Goal: Task Accomplishment & Management: Use online tool/utility

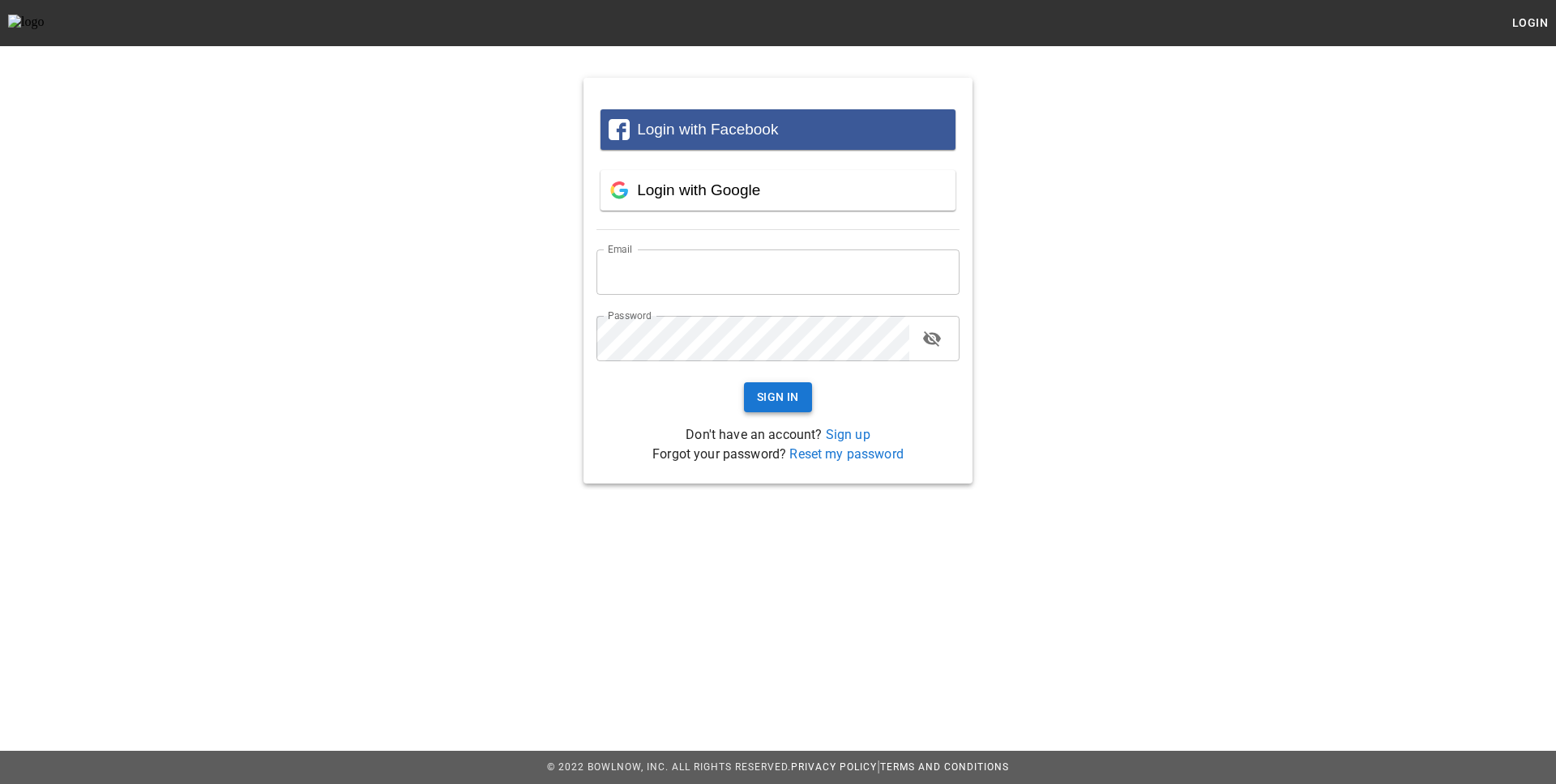
type input "**********"
click at [788, 390] on button "Sign In" at bounding box center [778, 397] width 68 height 30
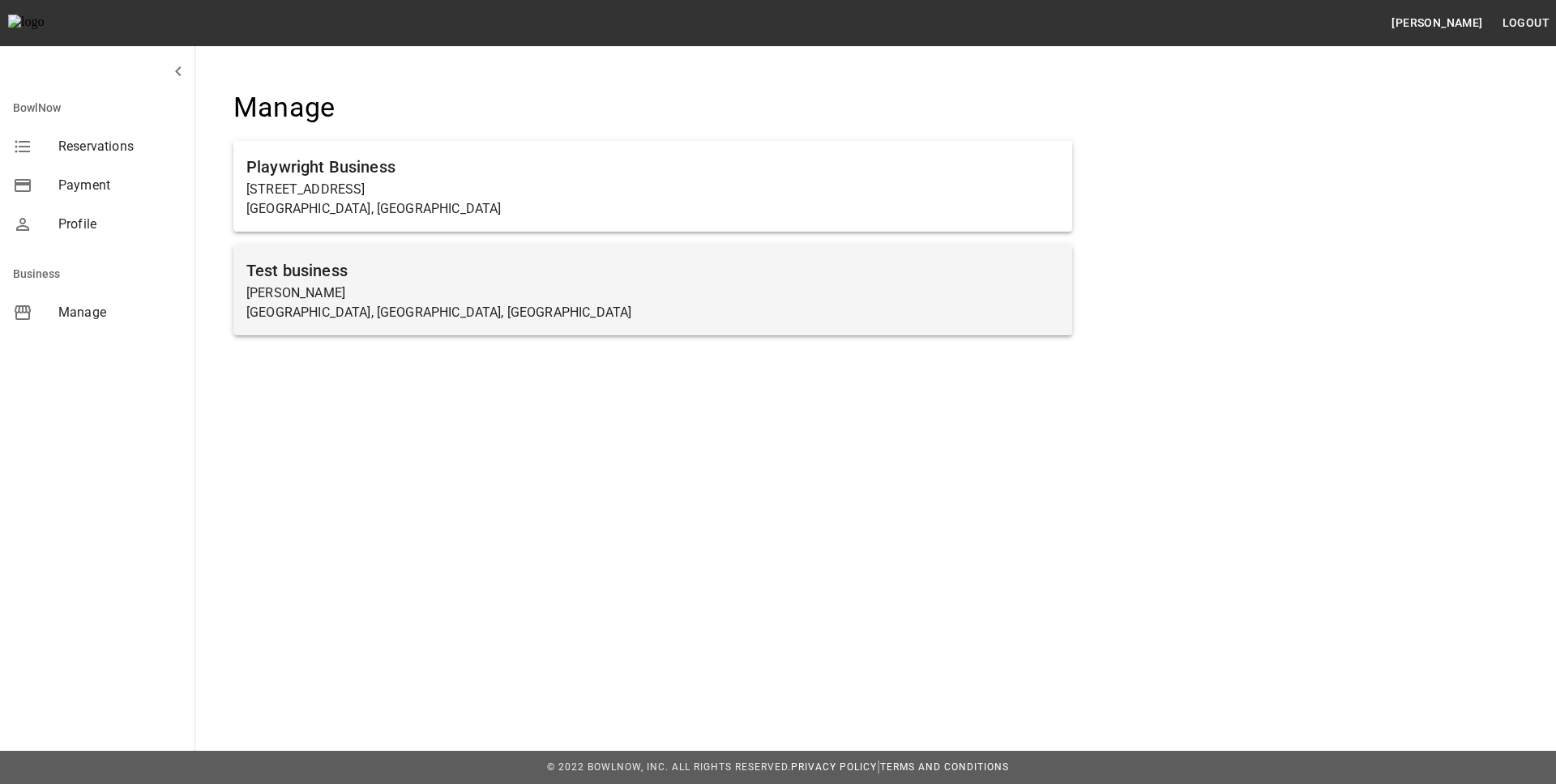
click at [329, 283] on p "Holly Pike" at bounding box center [652, 293] width 812 height 20
click at [319, 270] on h6 "Test business" at bounding box center [652, 271] width 812 height 26
click at [313, 286] on p "[PERSON_NAME]" at bounding box center [652, 293] width 812 height 20
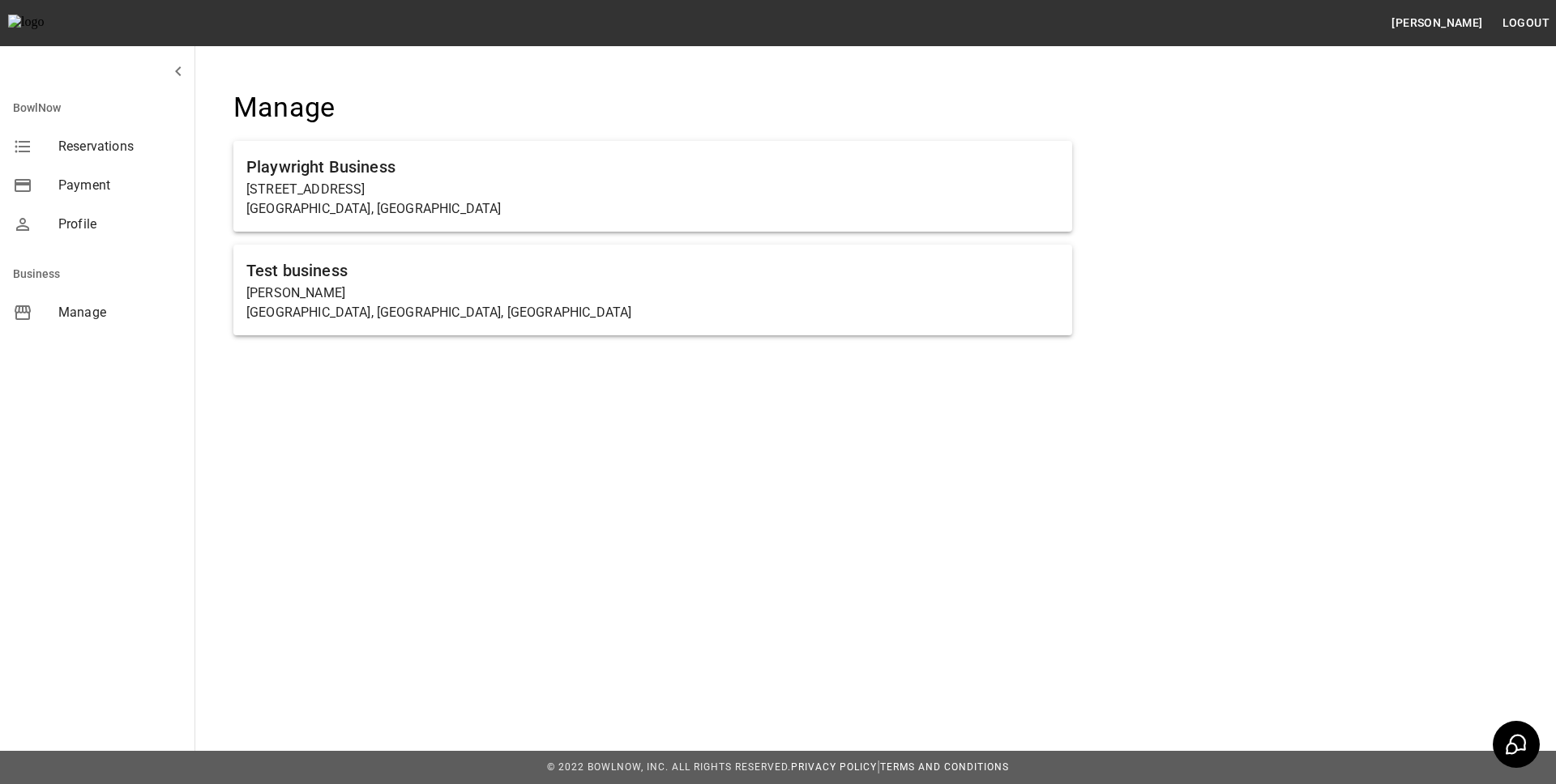
click at [313, 286] on p "Holly Pike" at bounding box center [652, 293] width 812 height 20
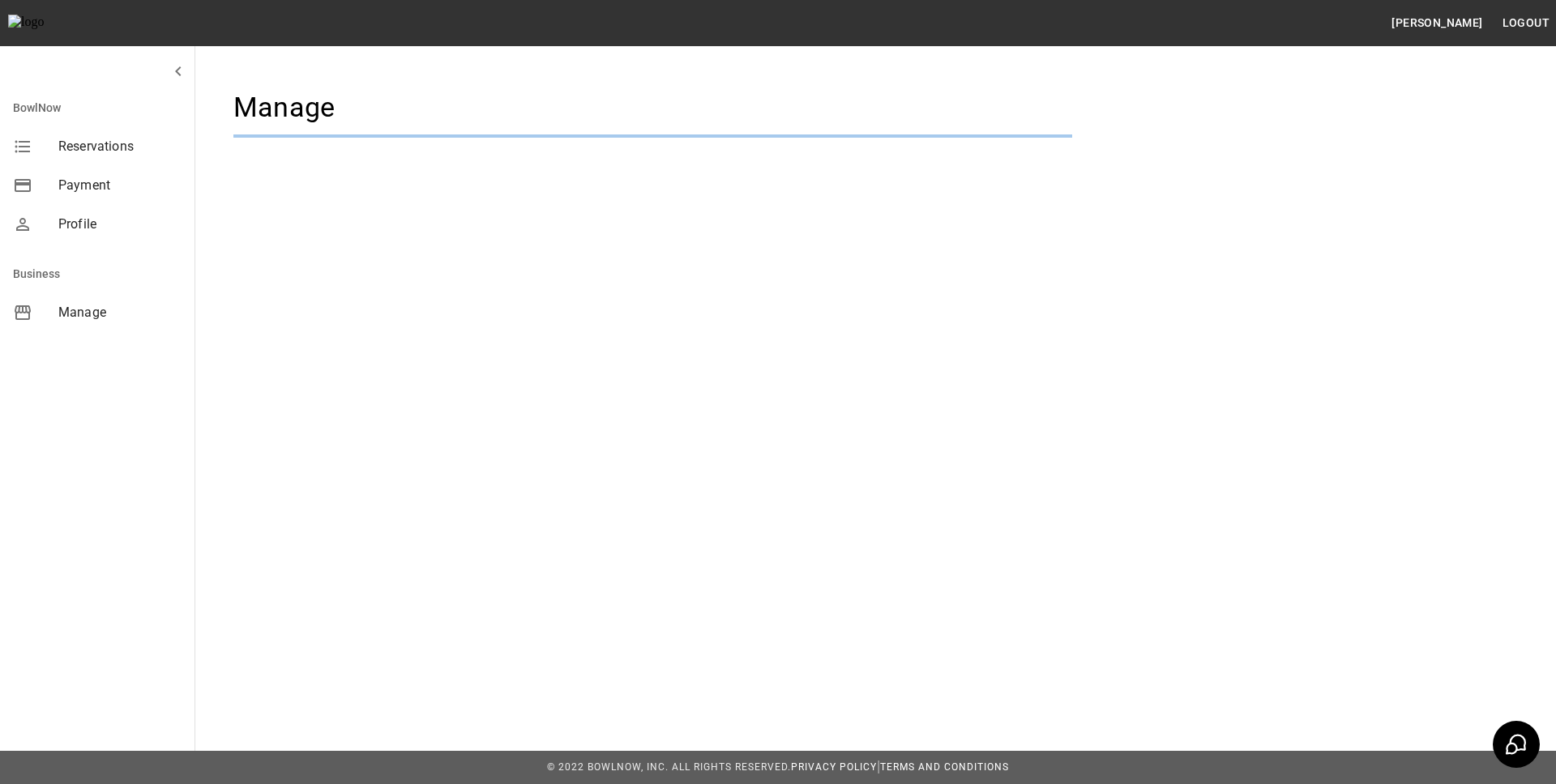
click at [313, 286] on html "Ayo Adags Logout BowlNow Reservations Payment Profile Business Manage Manage © …" at bounding box center [778, 392] width 1556 height 784
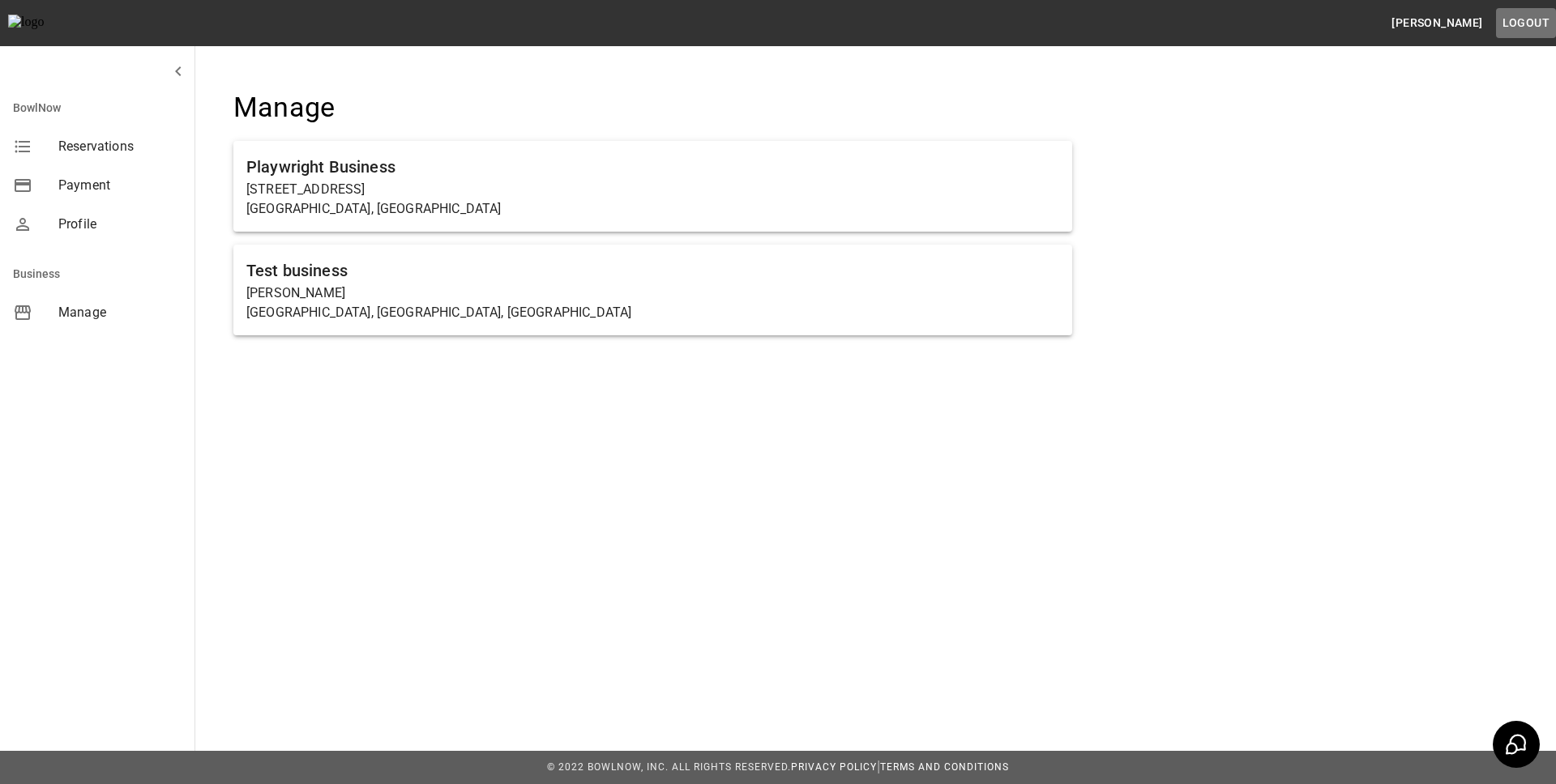
click at [1529, 19] on button "Logout" at bounding box center [1526, 24] width 60 height 30
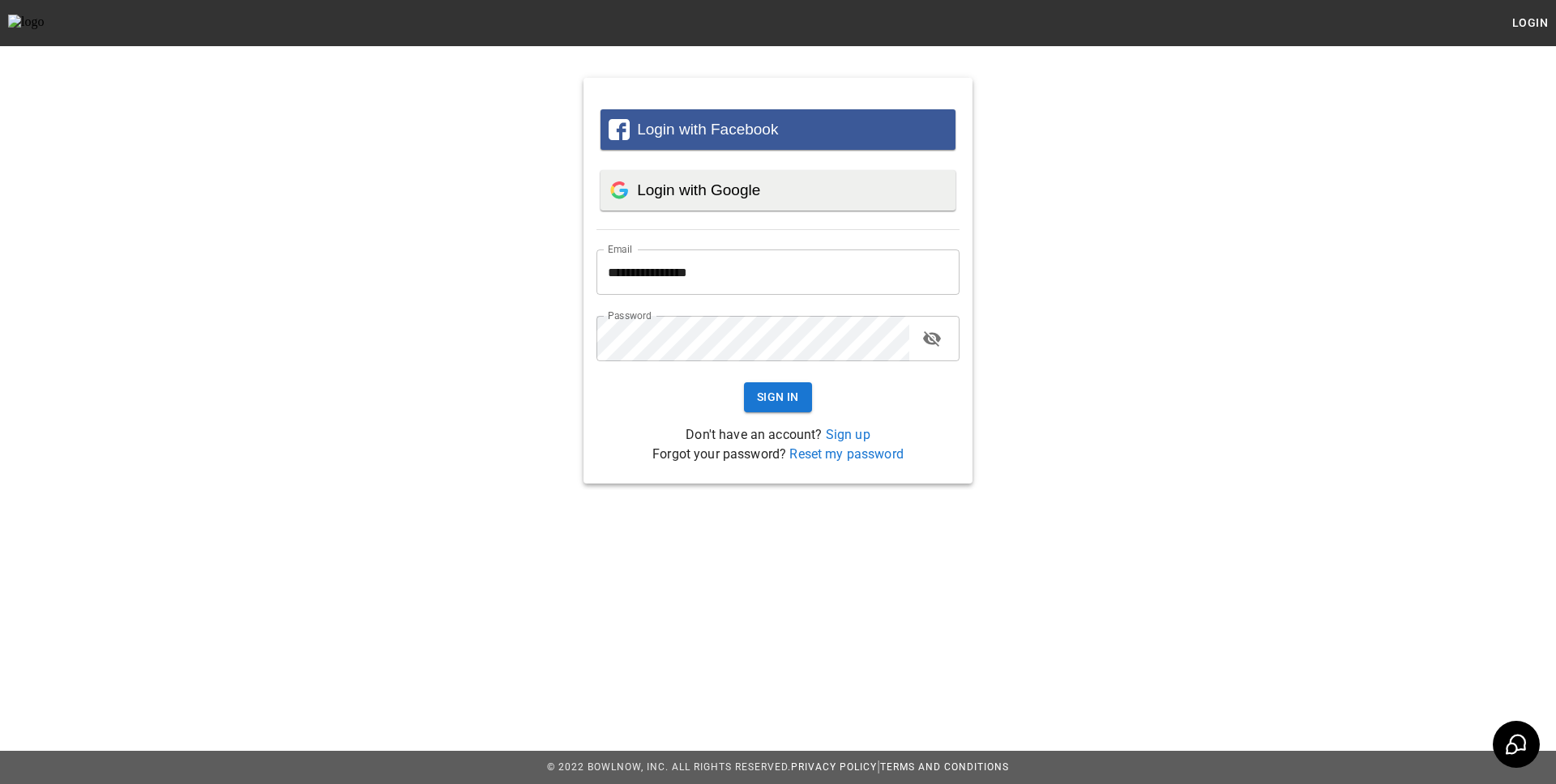
click at [728, 187] on span "Login with Google" at bounding box center [698, 190] width 123 height 17
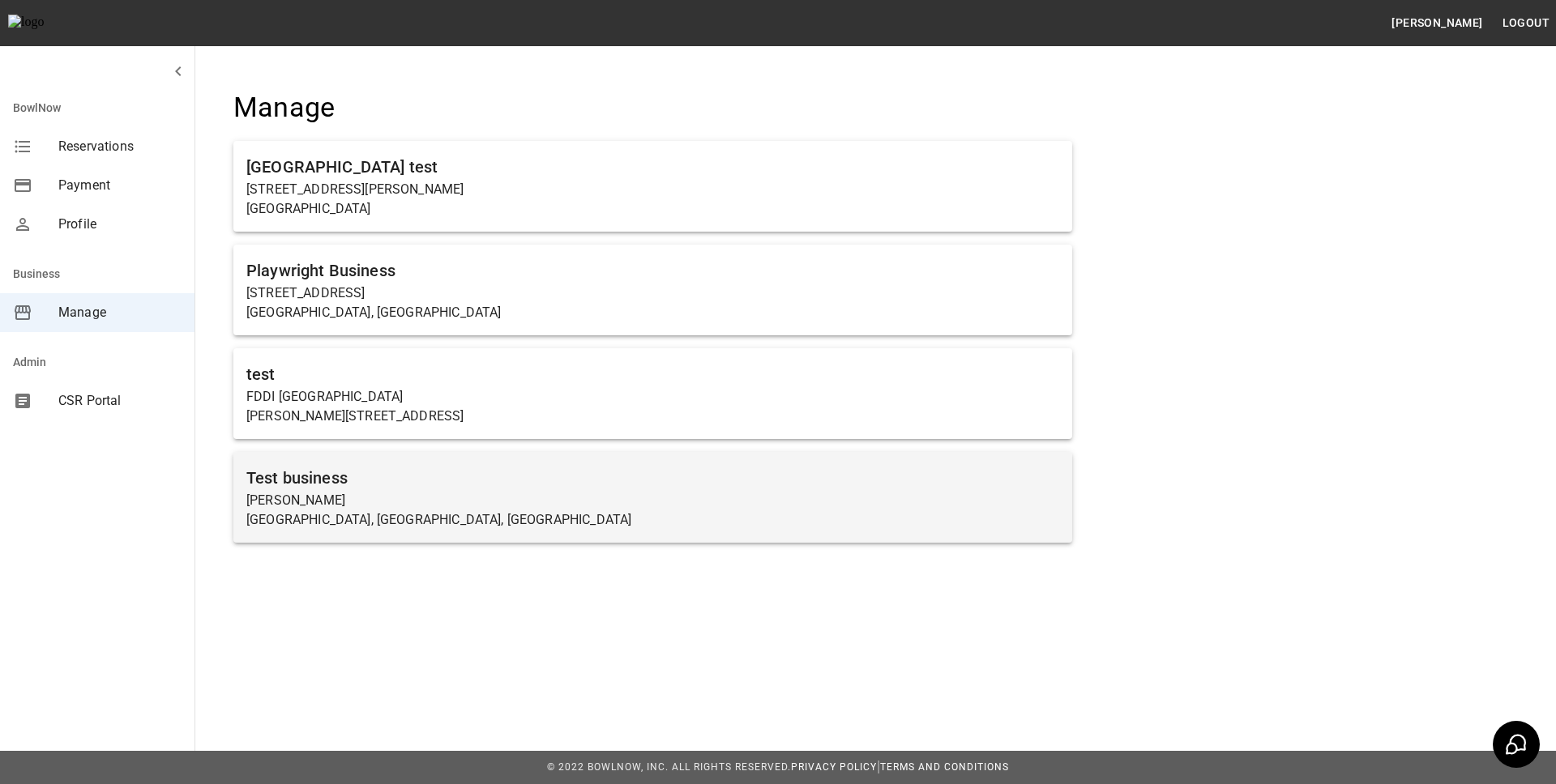
click at [376, 477] on h6 "Test business" at bounding box center [652, 478] width 812 height 26
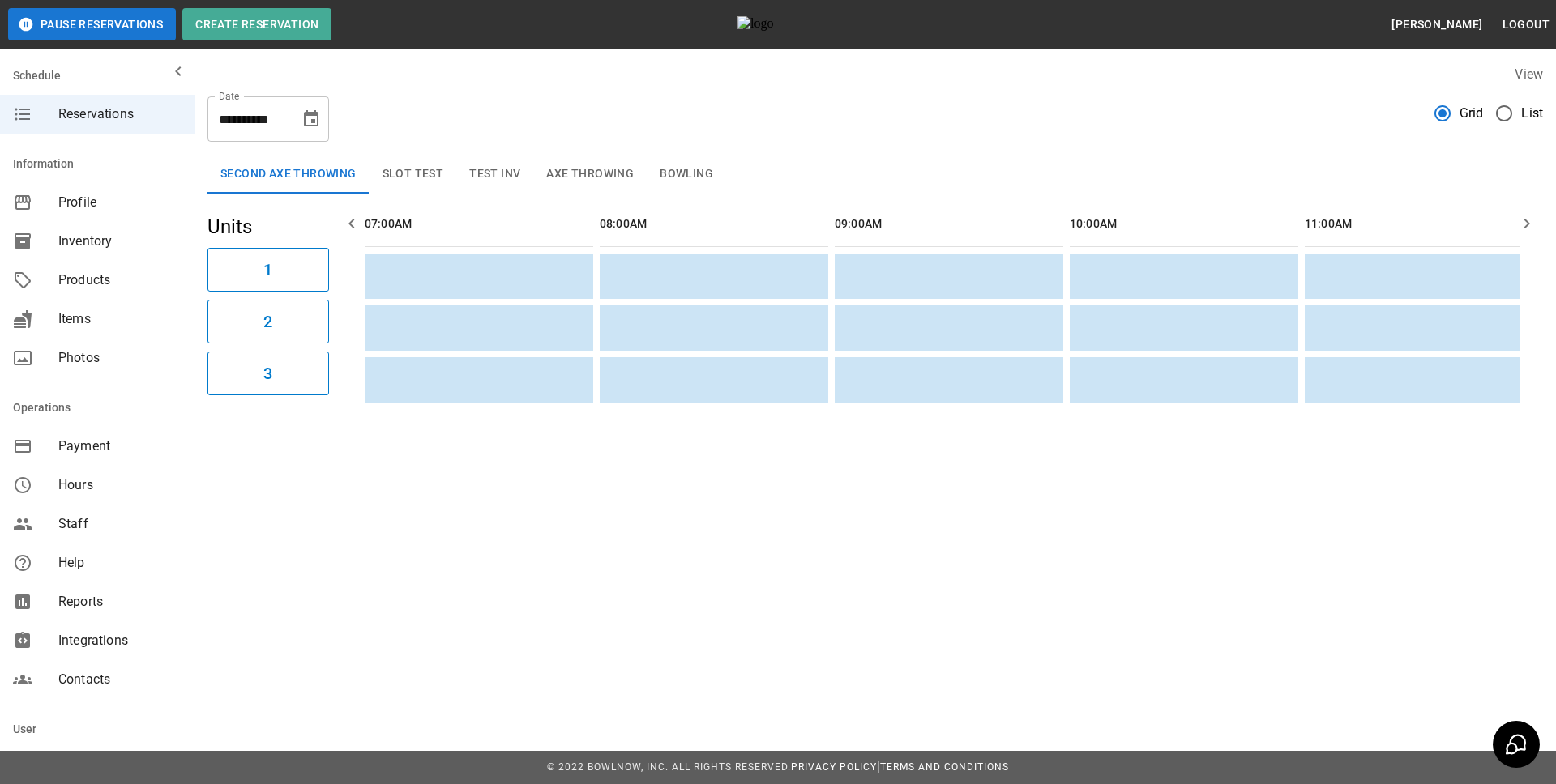
scroll to position [0, 1410]
click at [697, 171] on button "Bowling" at bounding box center [686, 173] width 79 height 39
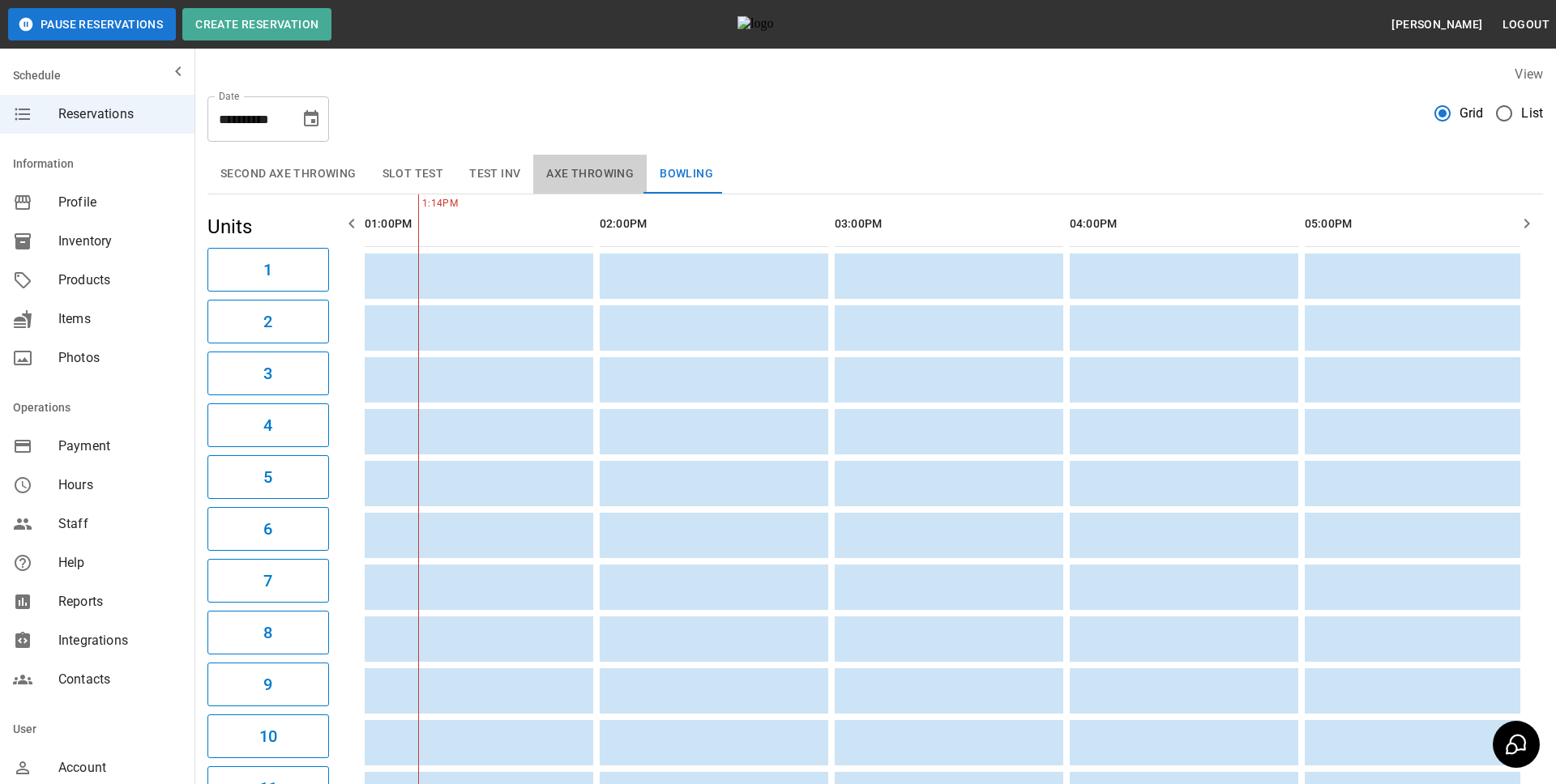
click at [579, 181] on button "Axe Throwing" at bounding box center [589, 173] width 114 height 39
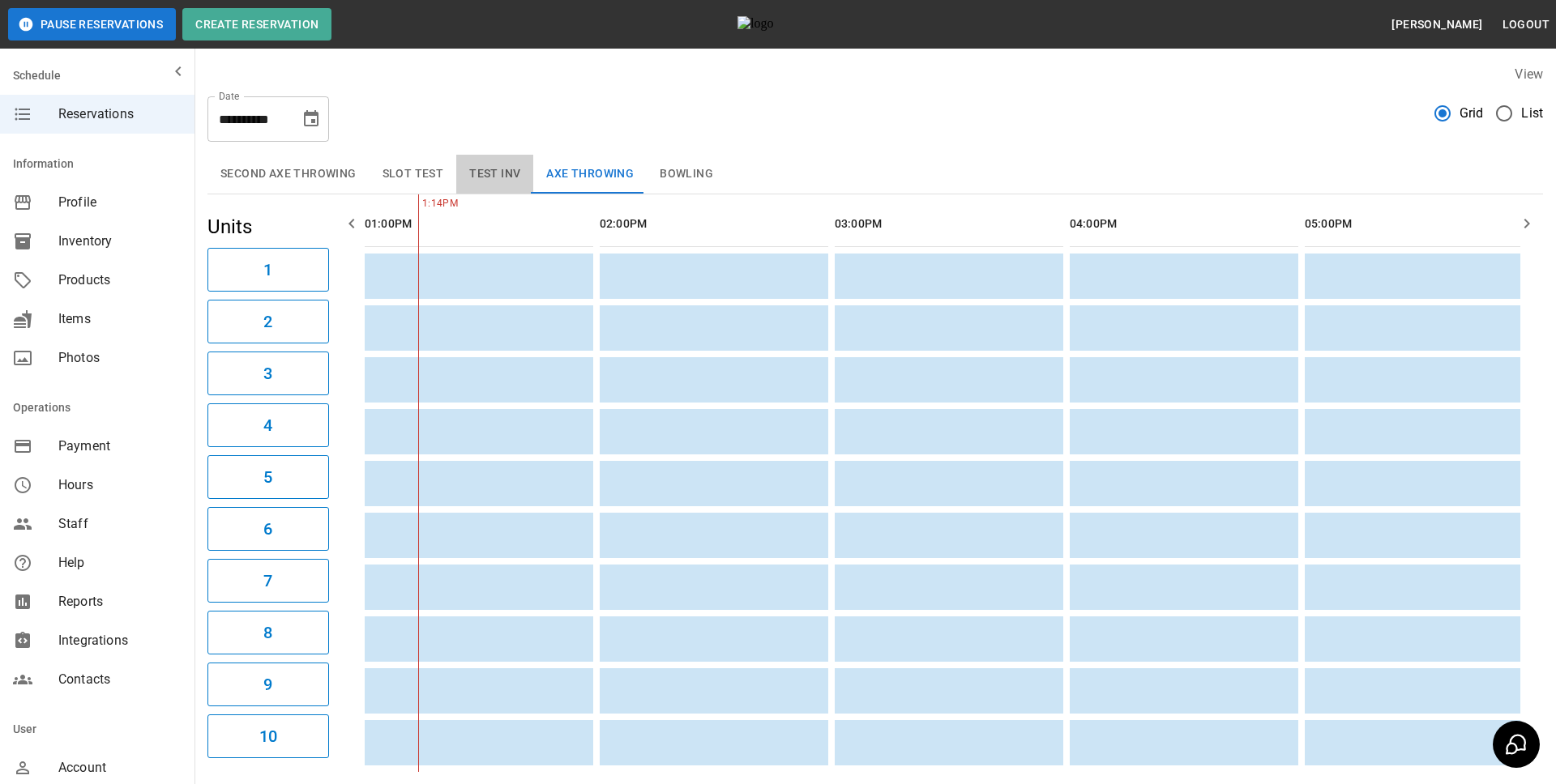
click at [489, 182] on button "test inv" at bounding box center [495, 173] width 77 height 39
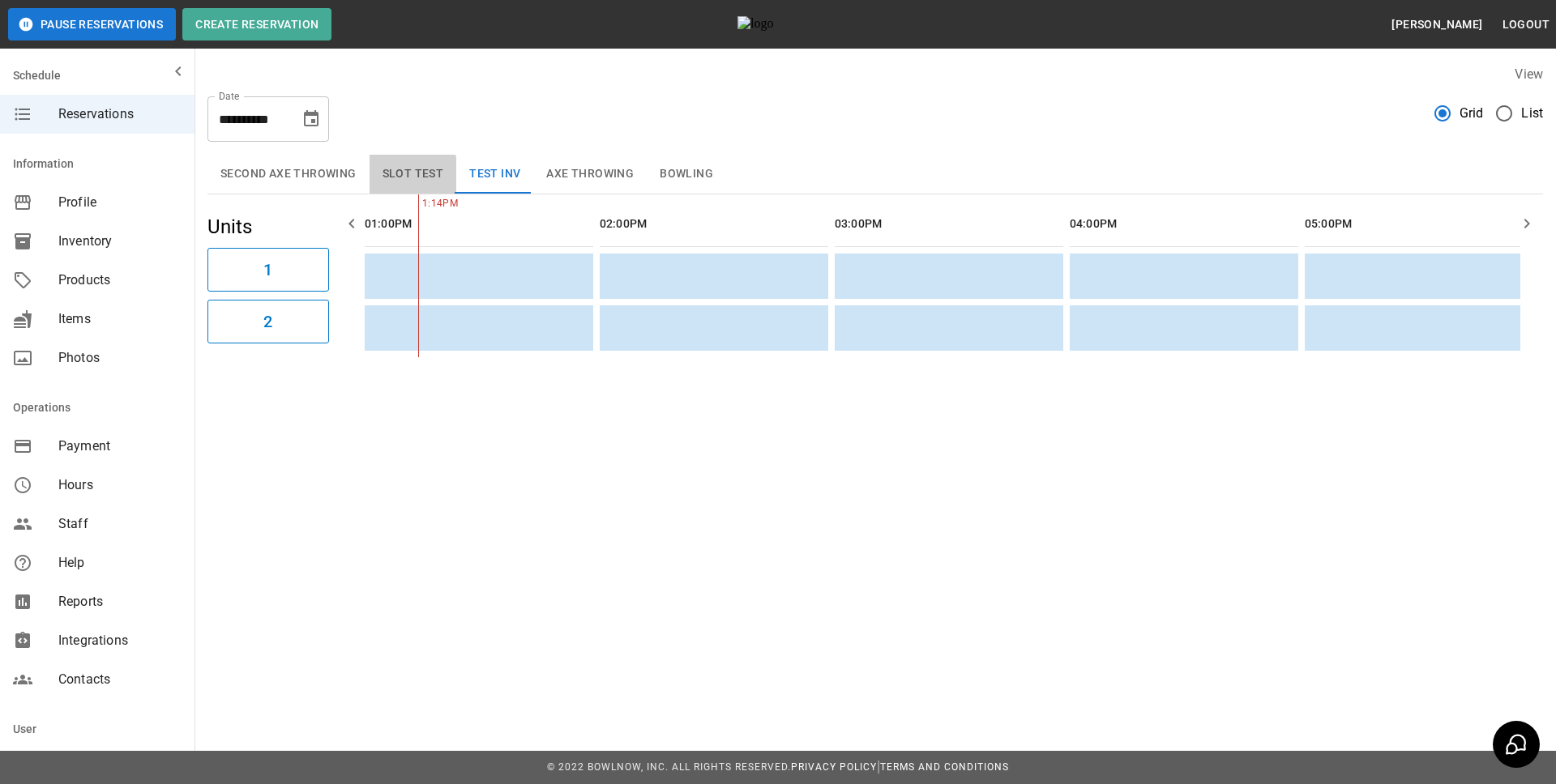
click at [406, 175] on button "Slot Test" at bounding box center [413, 173] width 88 height 39
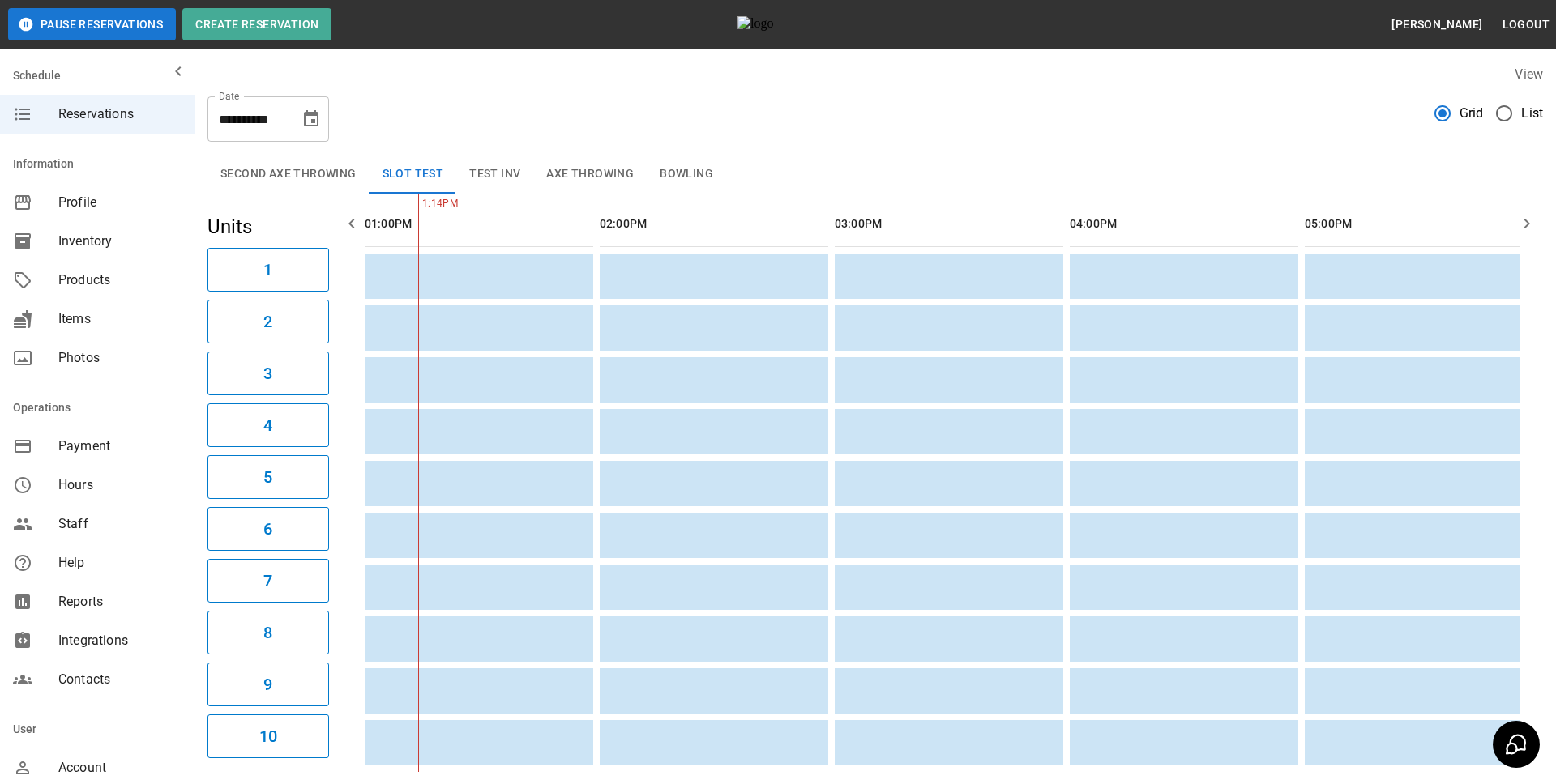
click at [317, 183] on button "Second Axe Throwing" at bounding box center [288, 173] width 162 height 39
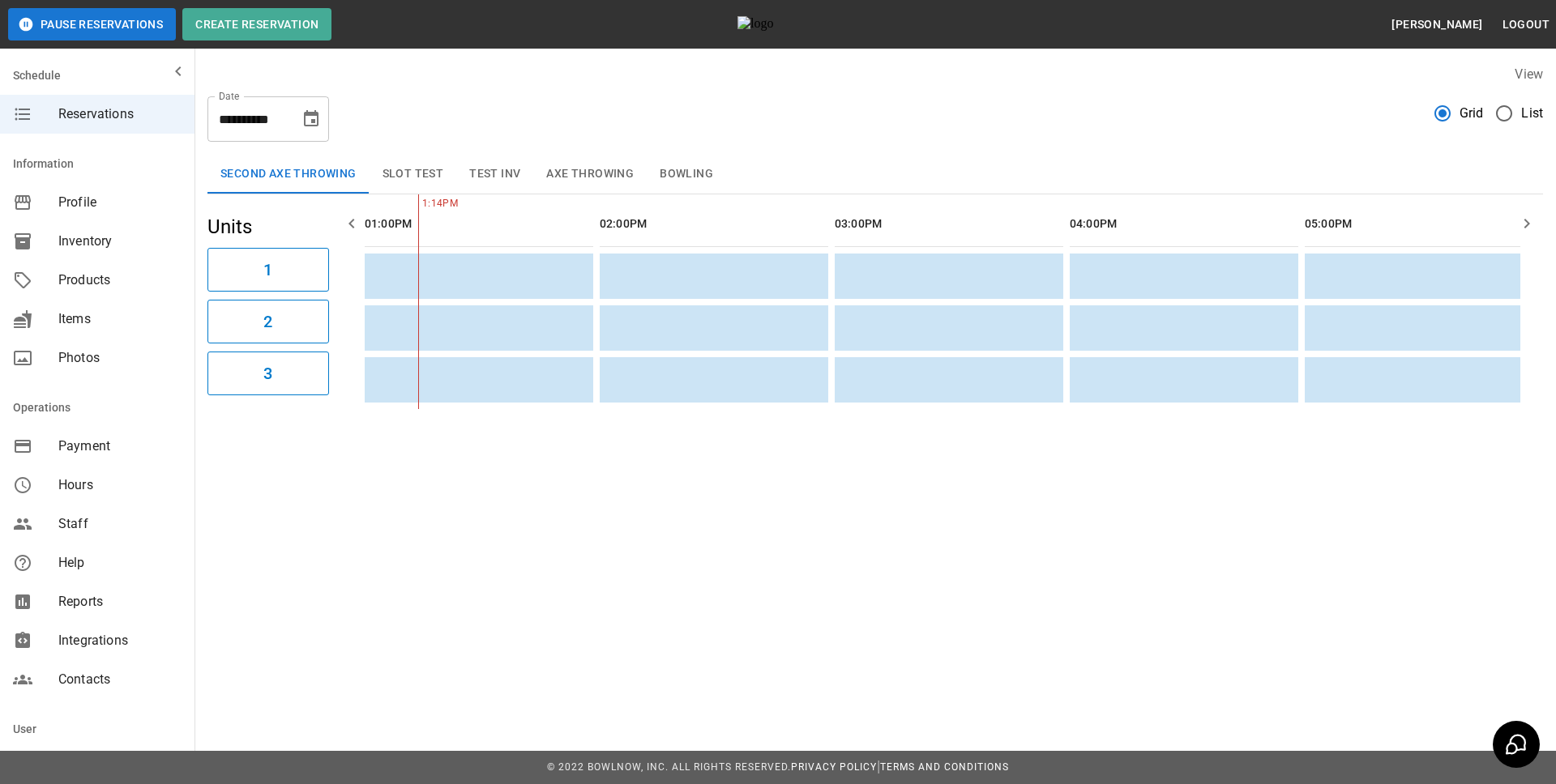
click at [680, 182] on button "Bowling" at bounding box center [686, 173] width 79 height 39
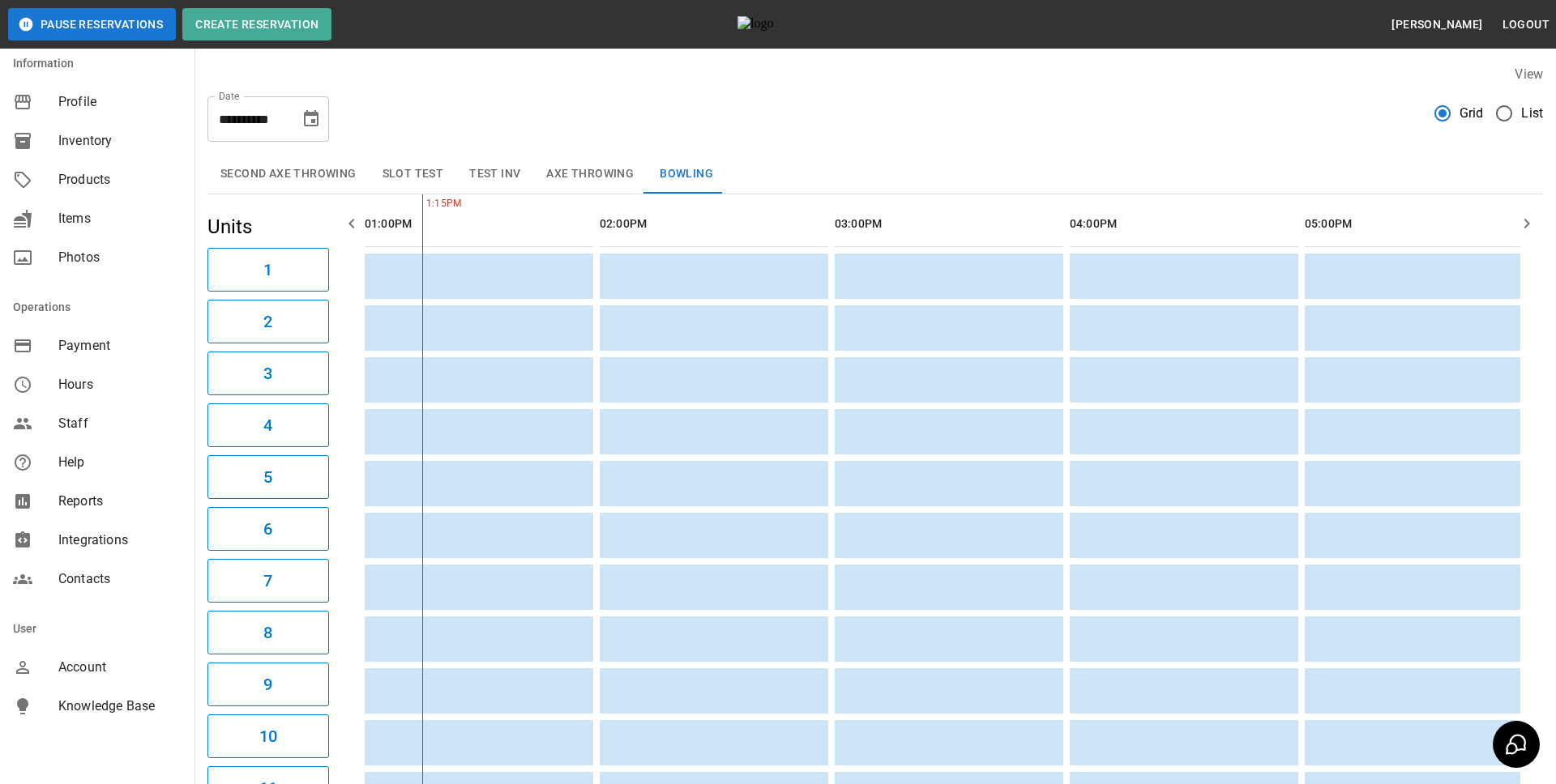
scroll to position [130, 0]
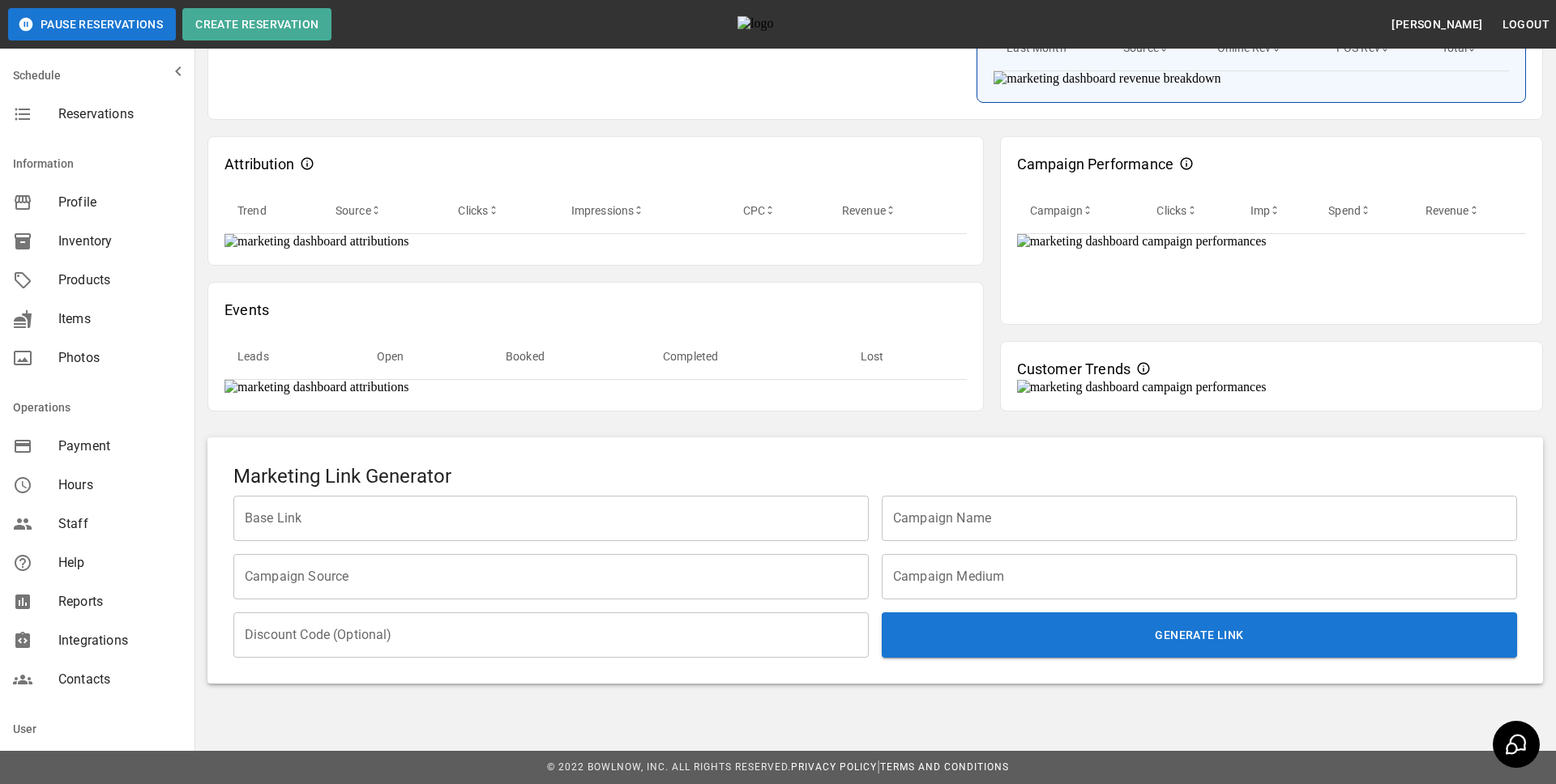
scroll to position [1257, 0]
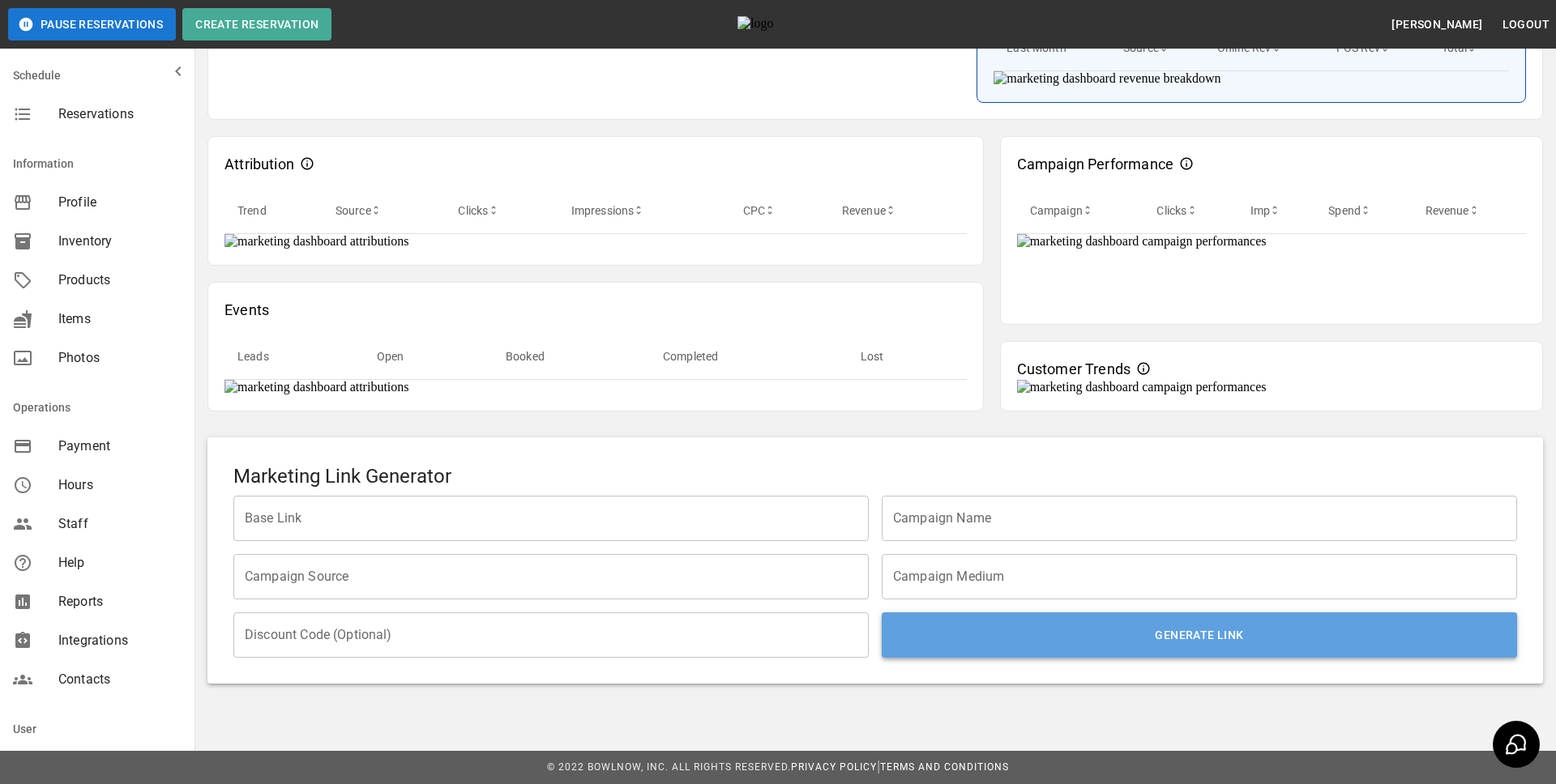
click at [1171, 632] on button "Generate Link" at bounding box center [1199, 635] width 635 height 45
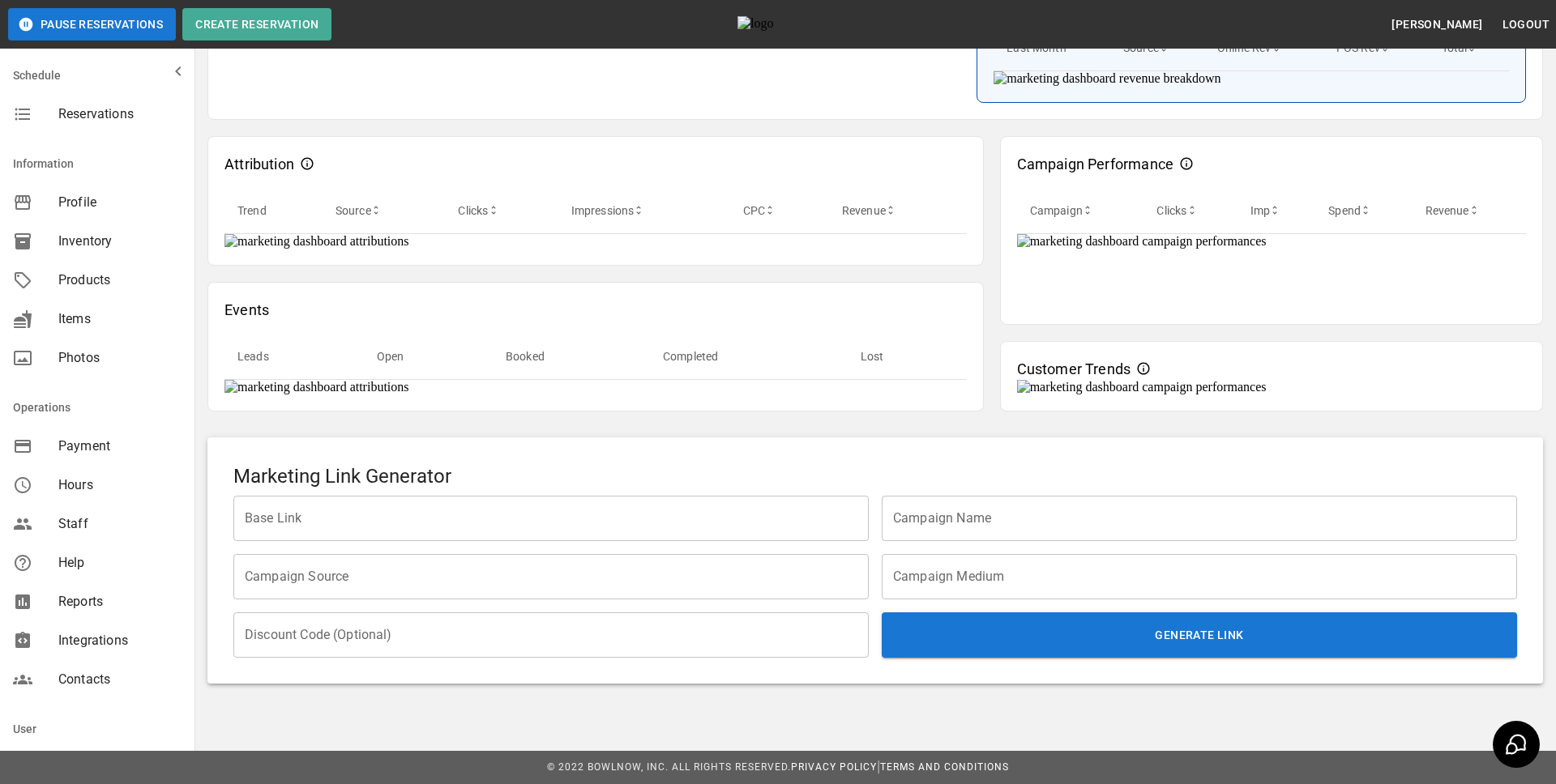
scroll to position [1257, 0]
click at [947, 616] on button "Generate Link" at bounding box center [1199, 635] width 635 height 45
click at [633, 524] on input "Base Link" at bounding box center [551, 519] width 635 height 45
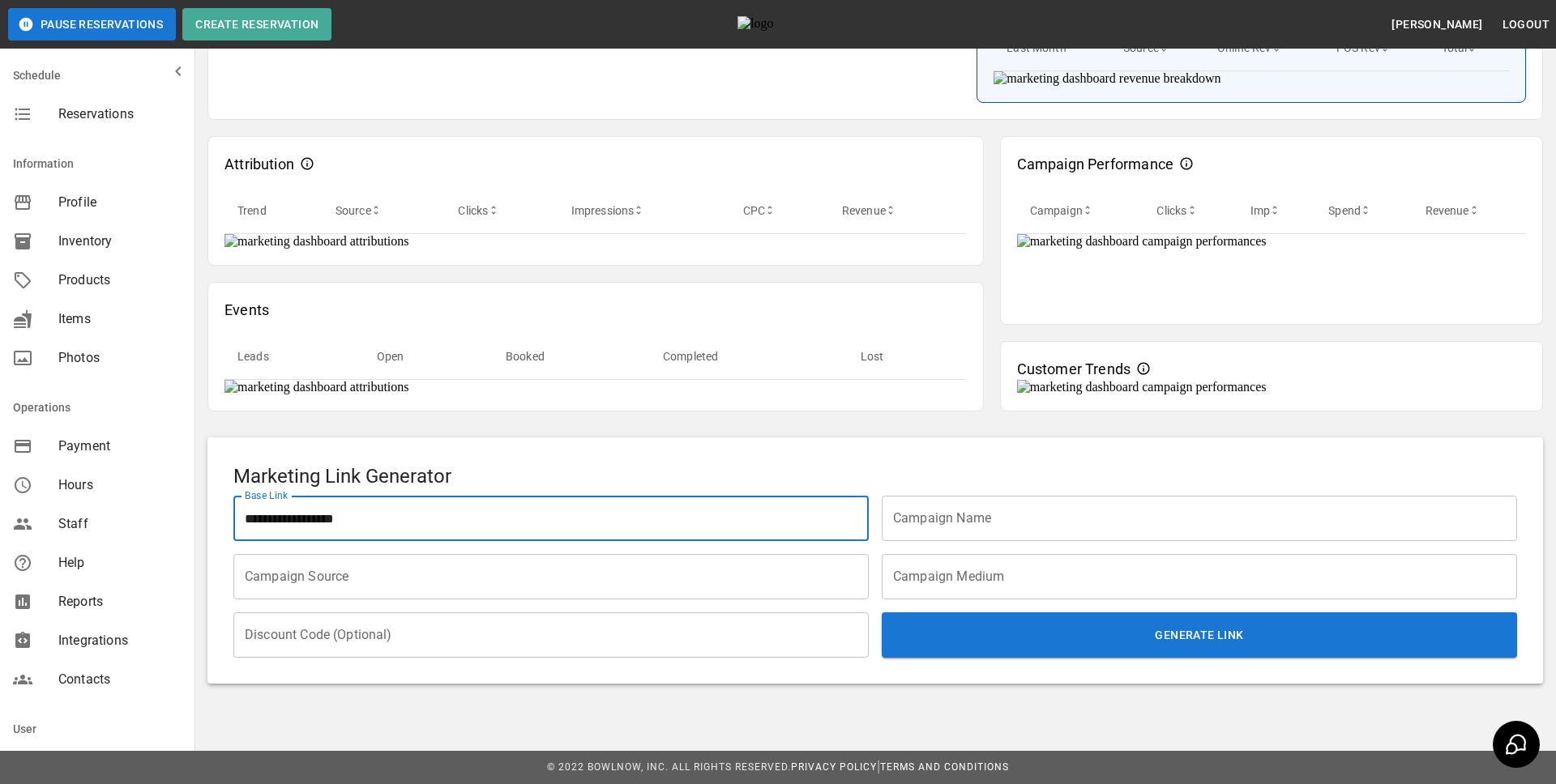
type input "**********"
click at [1170, 509] on input "Campaign Name" at bounding box center [1199, 519] width 635 height 45
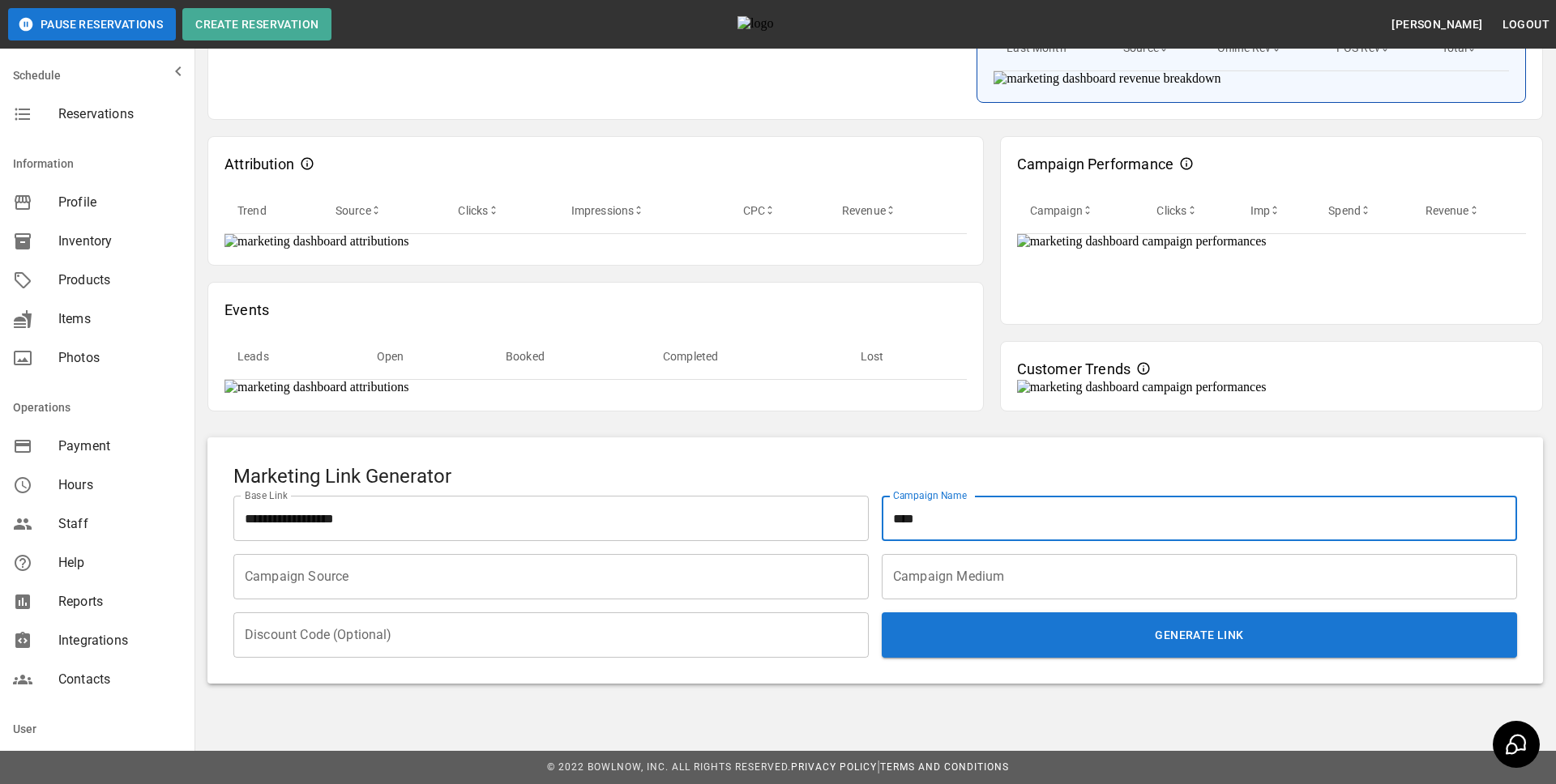
type input "****"
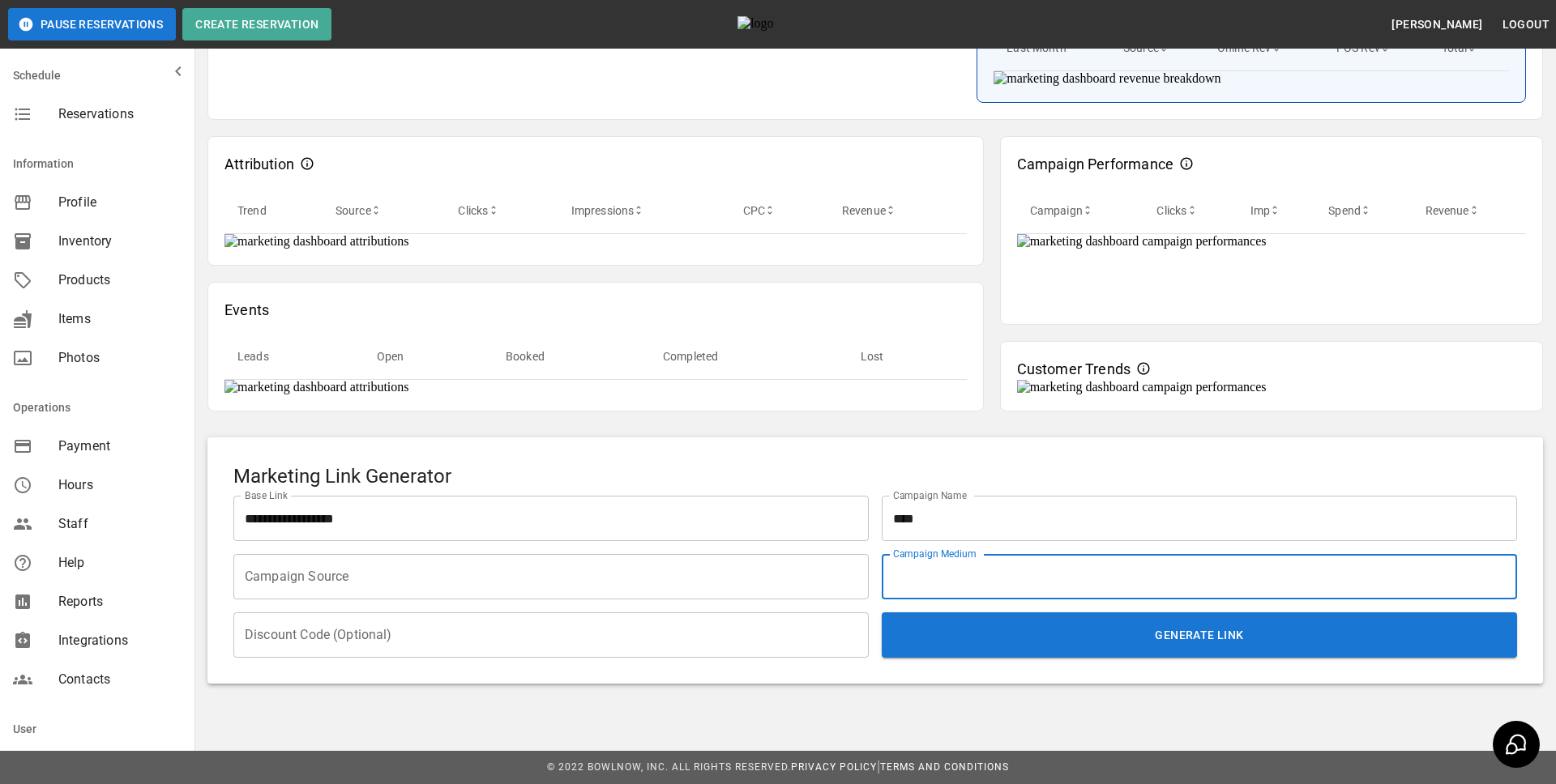
click at [969, 573] on input "Campaign Medium" at bounding box center [1199, 577] width 635 height 45
type input "***"
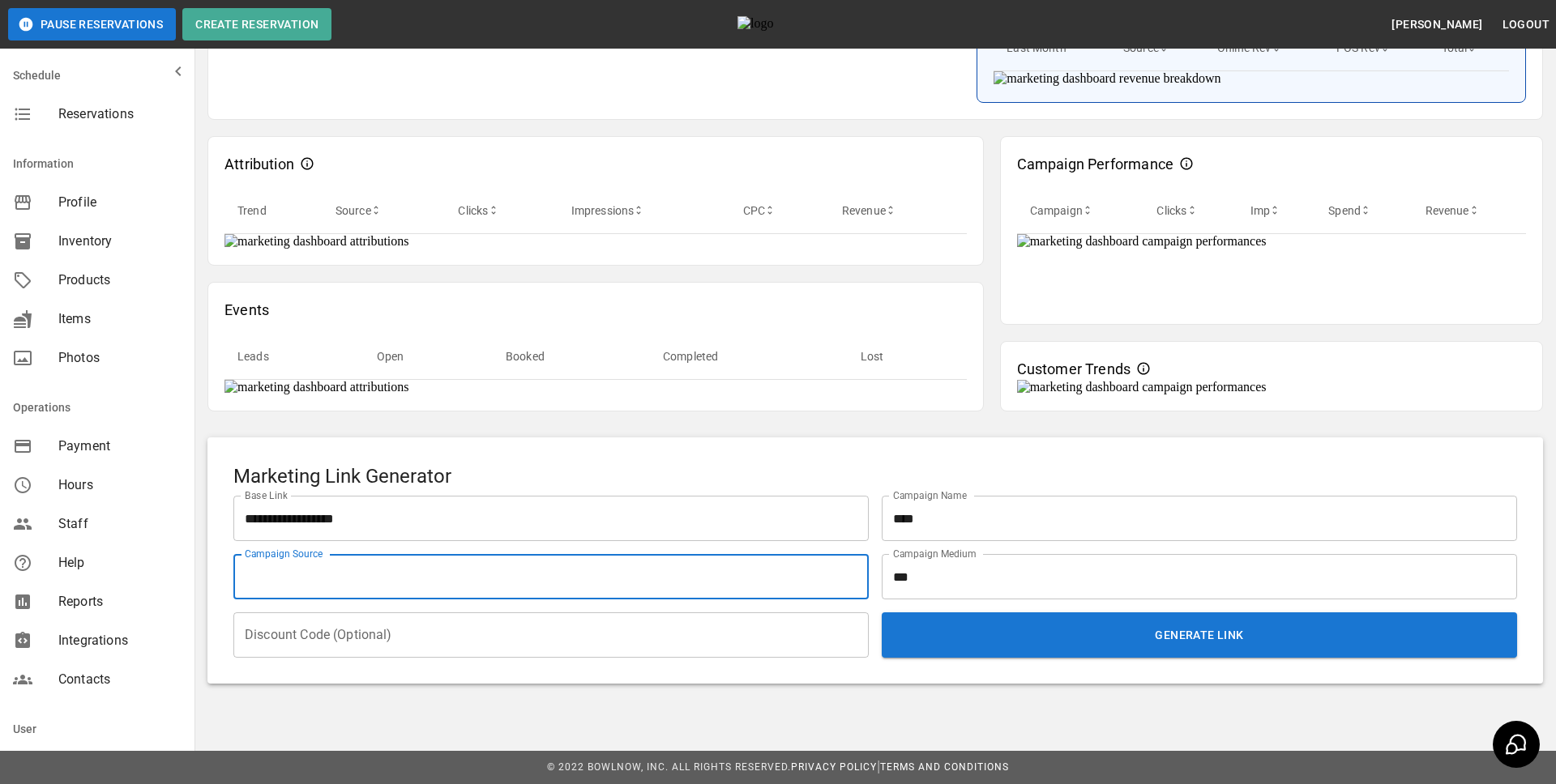
click at [713, 588] on input "Campaign Source" at bounding box center [551, 577] width 635 height 45
type input "****"
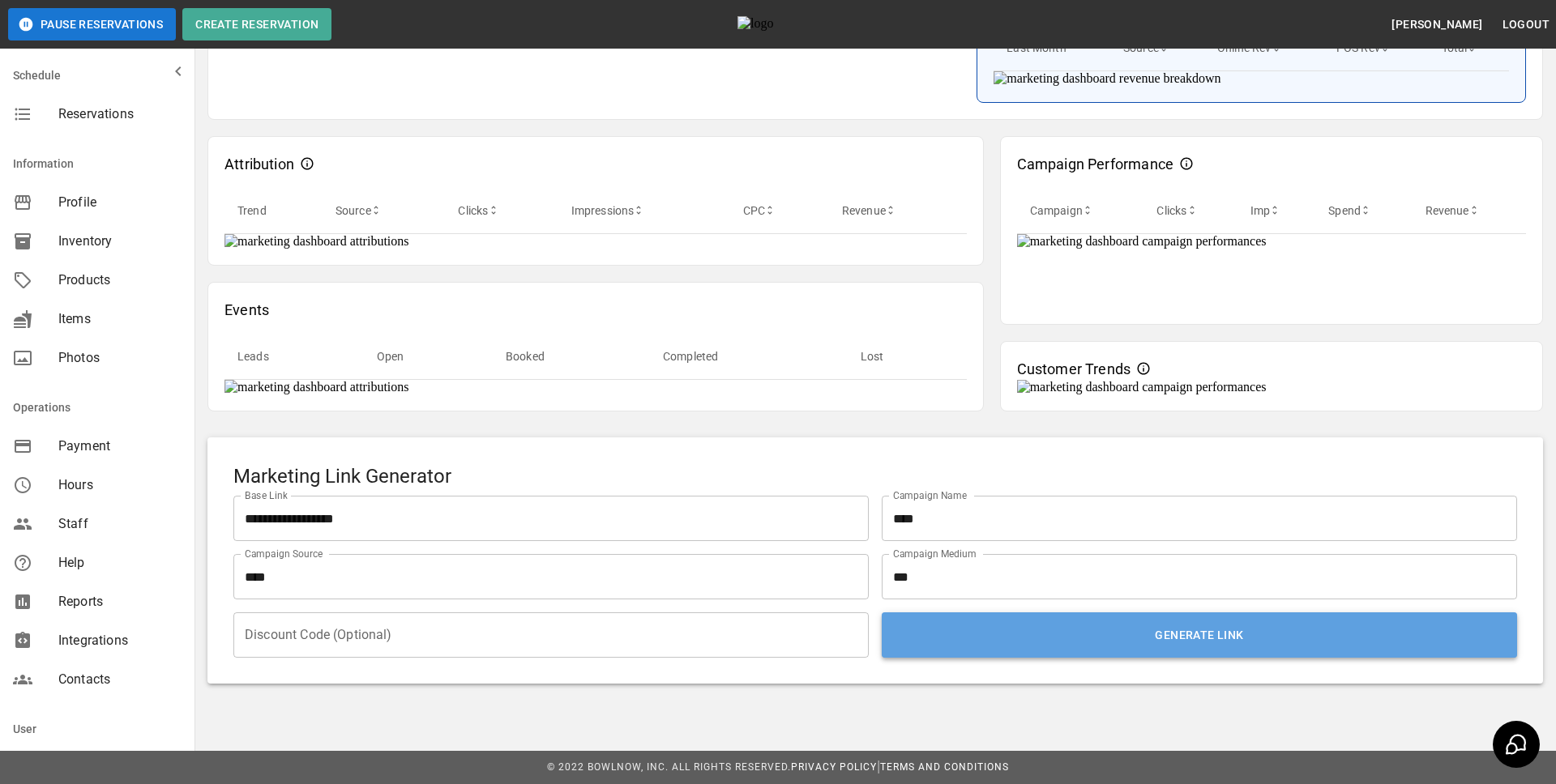
click at [953, 645] on button "Generate Link" at bounding box center [1199, 635] width 635 height 45
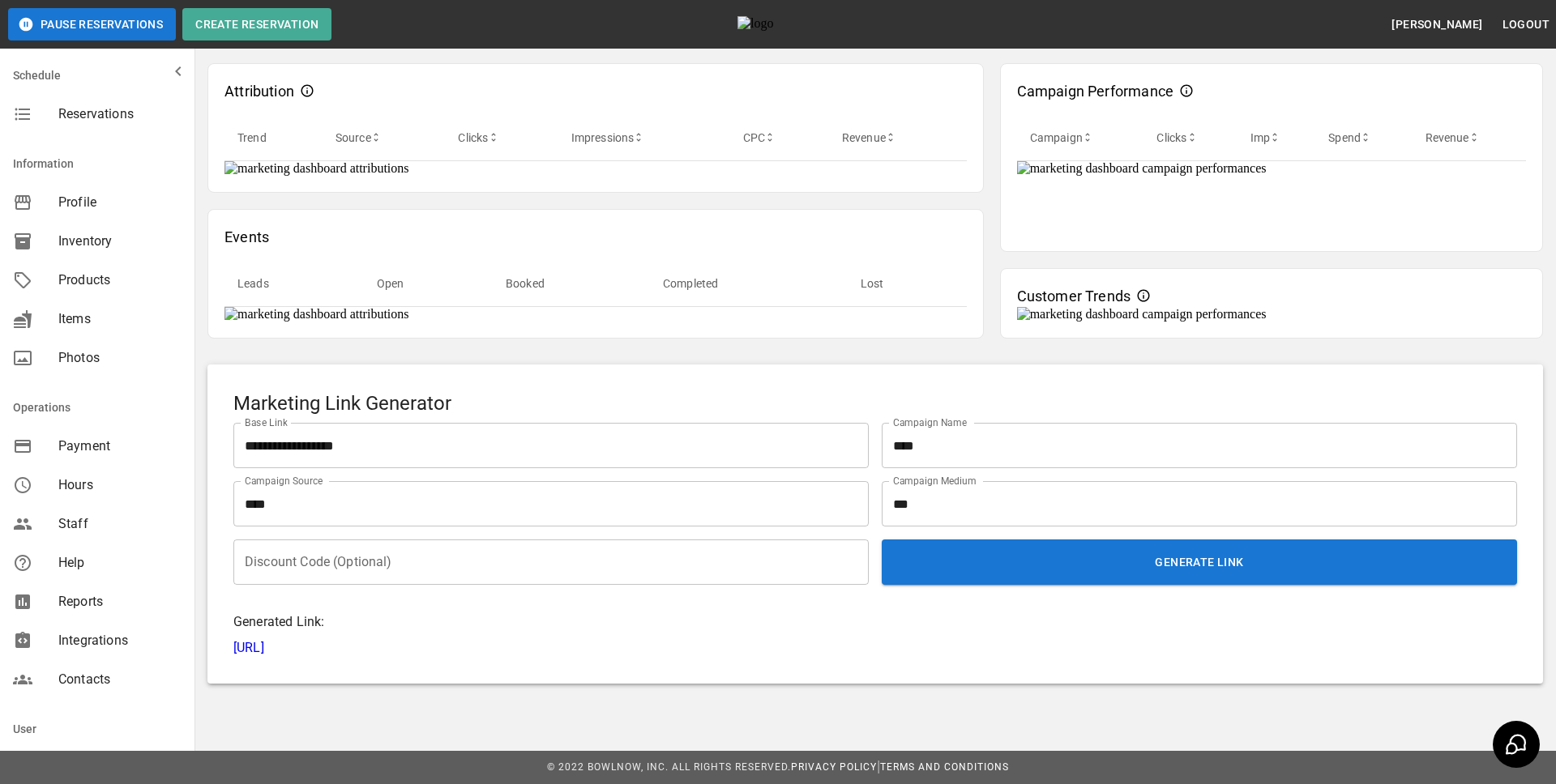
scroll to position [0, 0]
